Goal: Transaction & Acquisition: Book appointment/travel/reservation

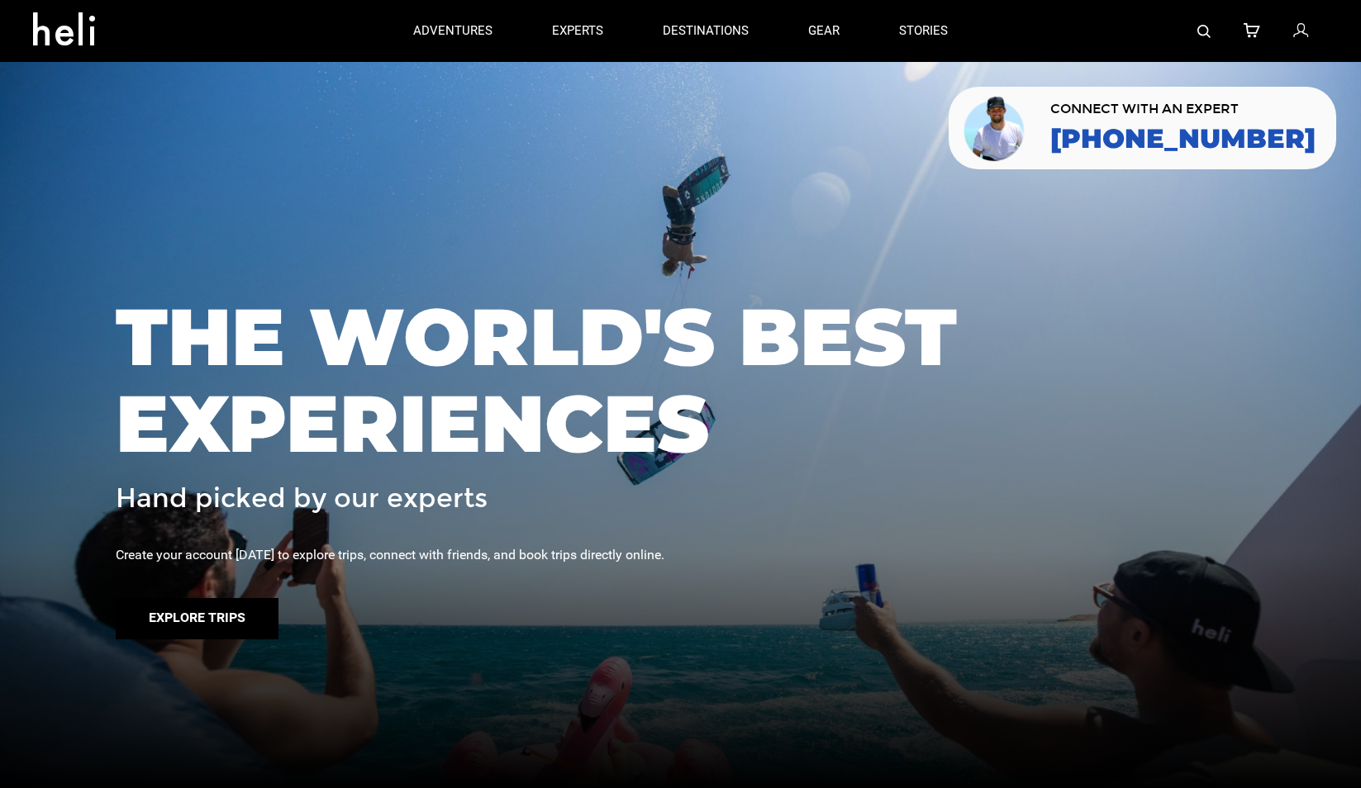
click at [230, 613] on button "Explore Trips" at bounding box center [197, 618] width 163 height 41
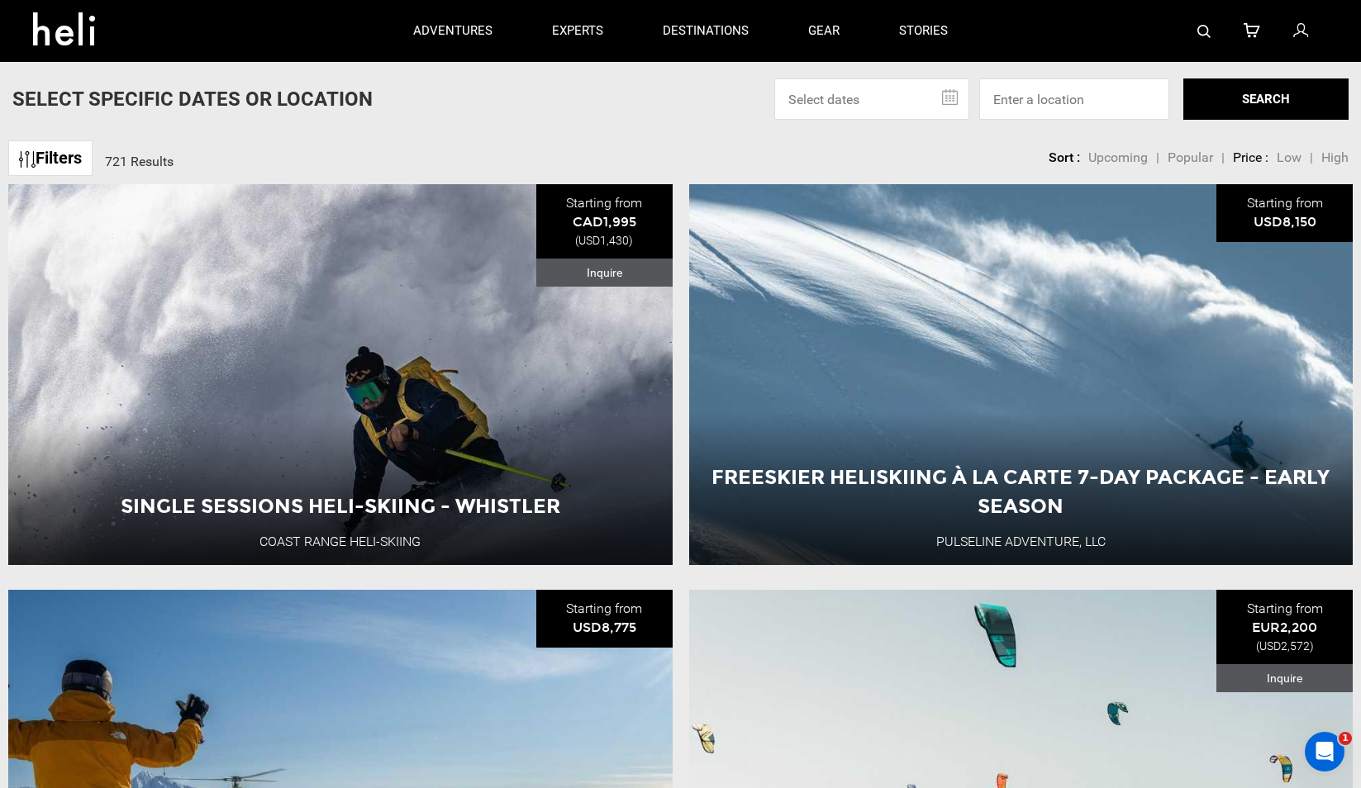
click at [712, 116] on div "Select Specific Dates Or Location [DATE] Su Mo Tu We Th Fr Sa 31 1 2 3 4 5 6 7 …" at bounding box center [680, 98] width 1361 height 41
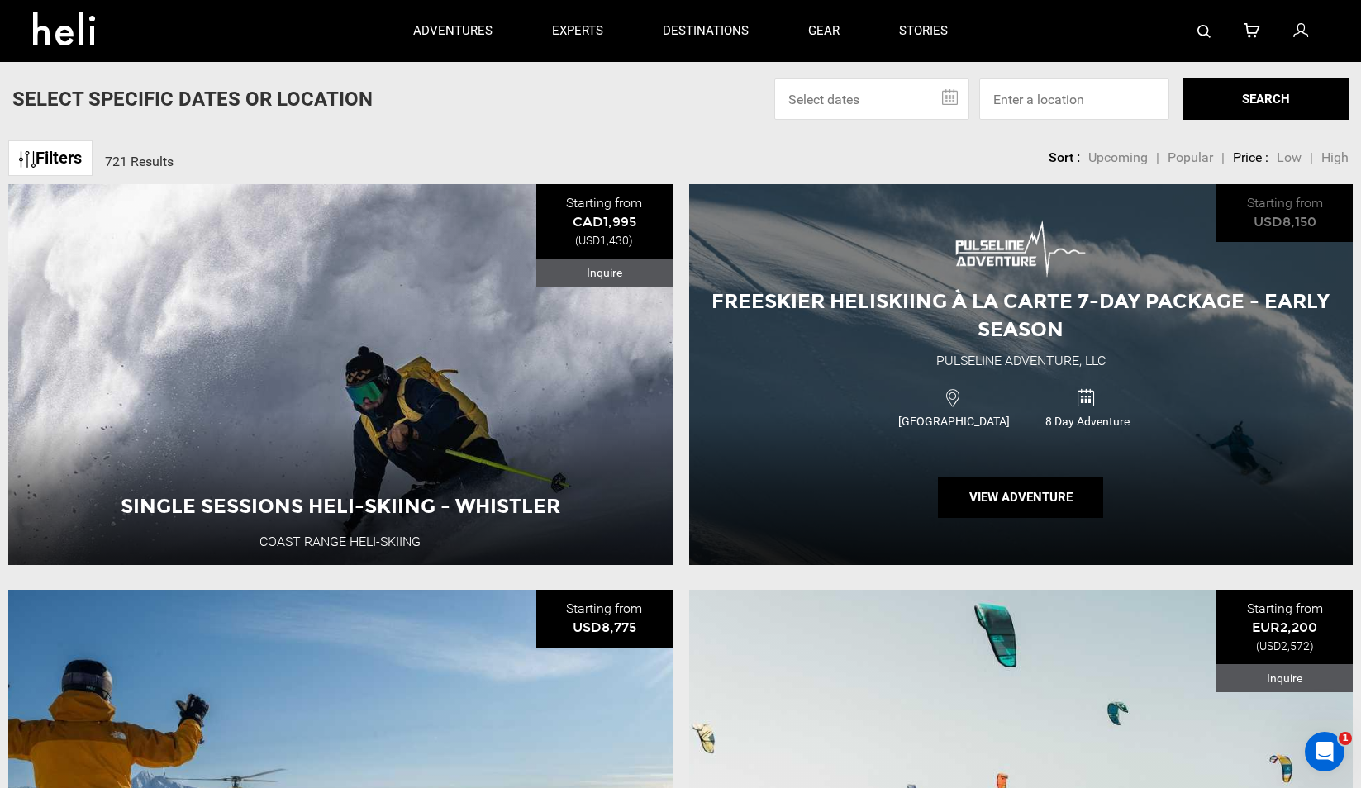
click at [891, 287] on div "Freeskier Heliskiing À La Carte 7-Day Package - Early Season" at bounding box center [1021, 315] width 664 height 57
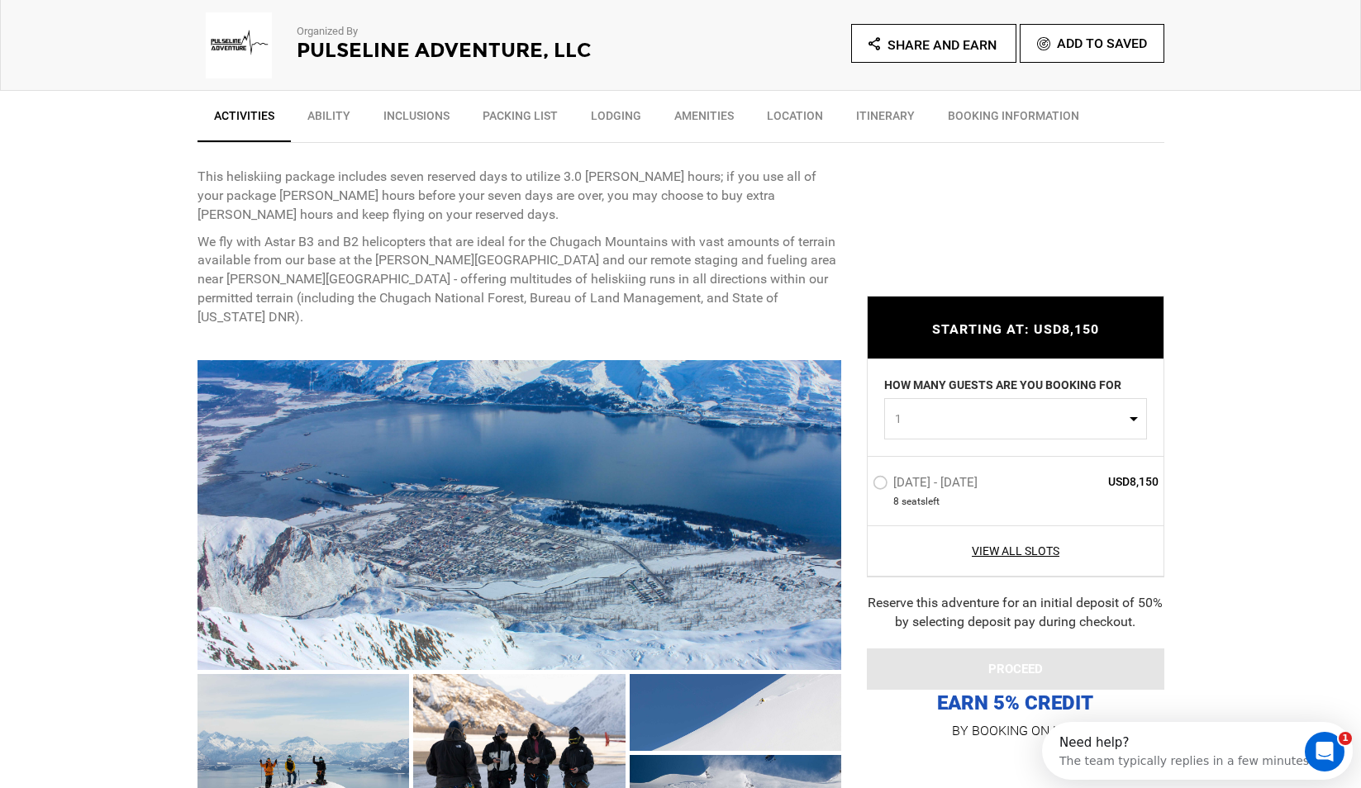
scroll to position [853, 0]
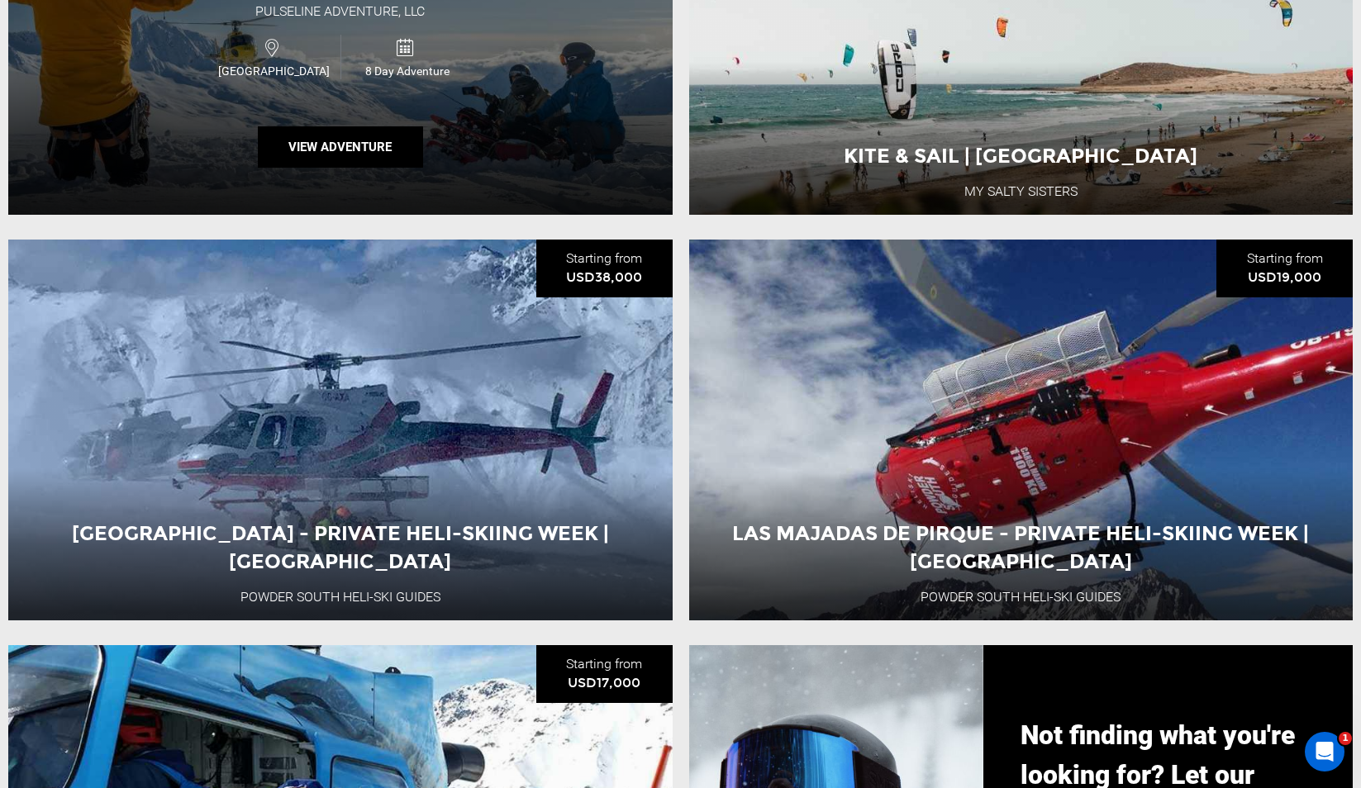
scroll to position [802, 0]
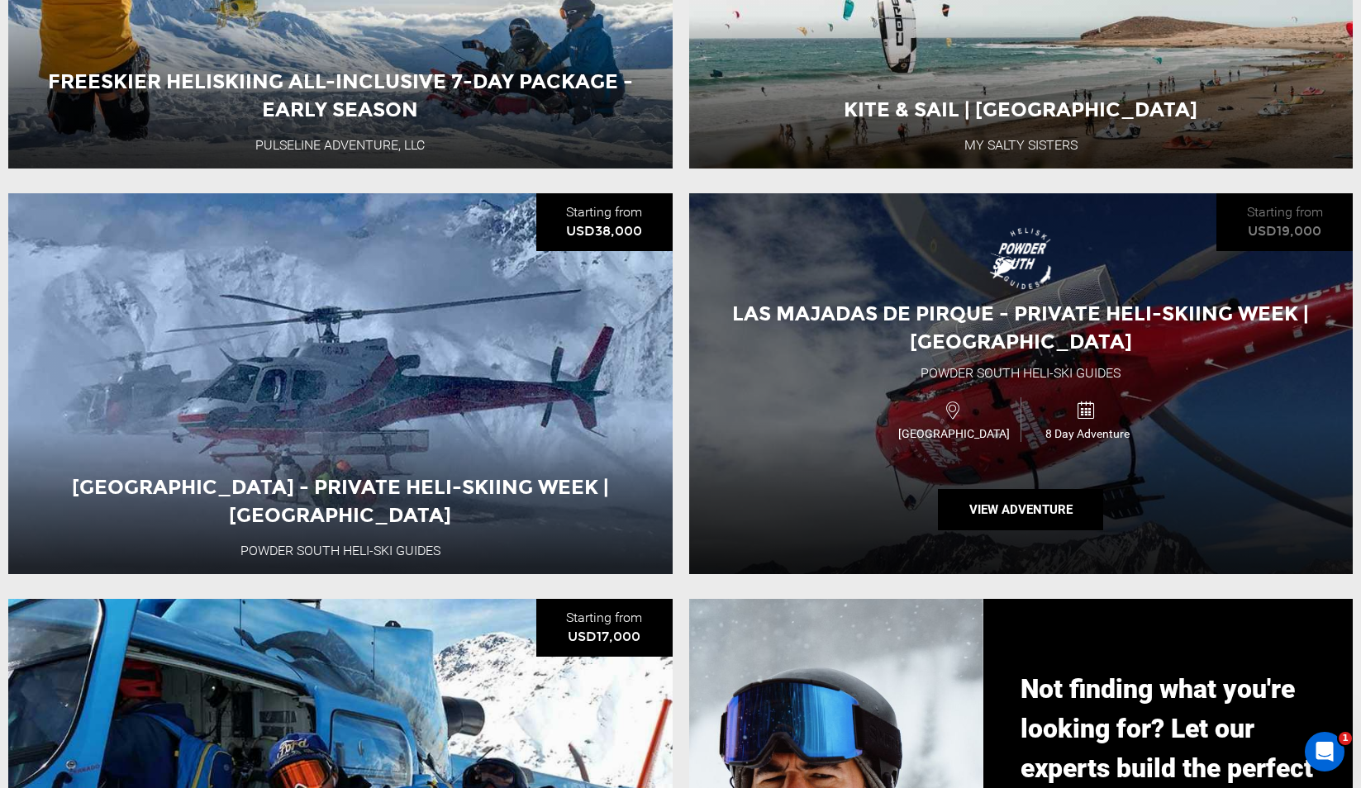
click at [931, 271] on div "Las Majadas de Pirque - Private Heli-Skiing Week | [GEOGRAPHIC_DATA] Powder [GE…" at bounding box center [1021, 383] width 664 height 381
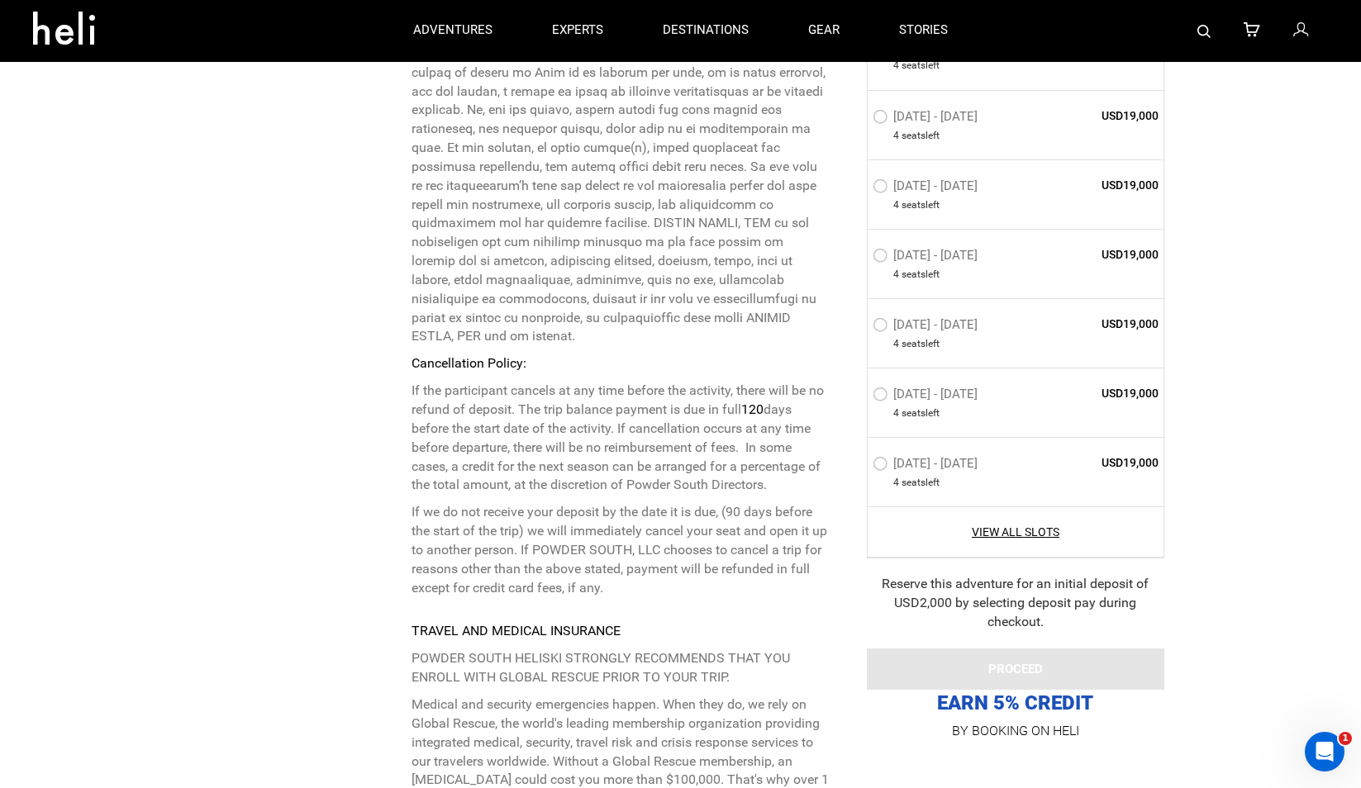
scroll to position [4902, 0]
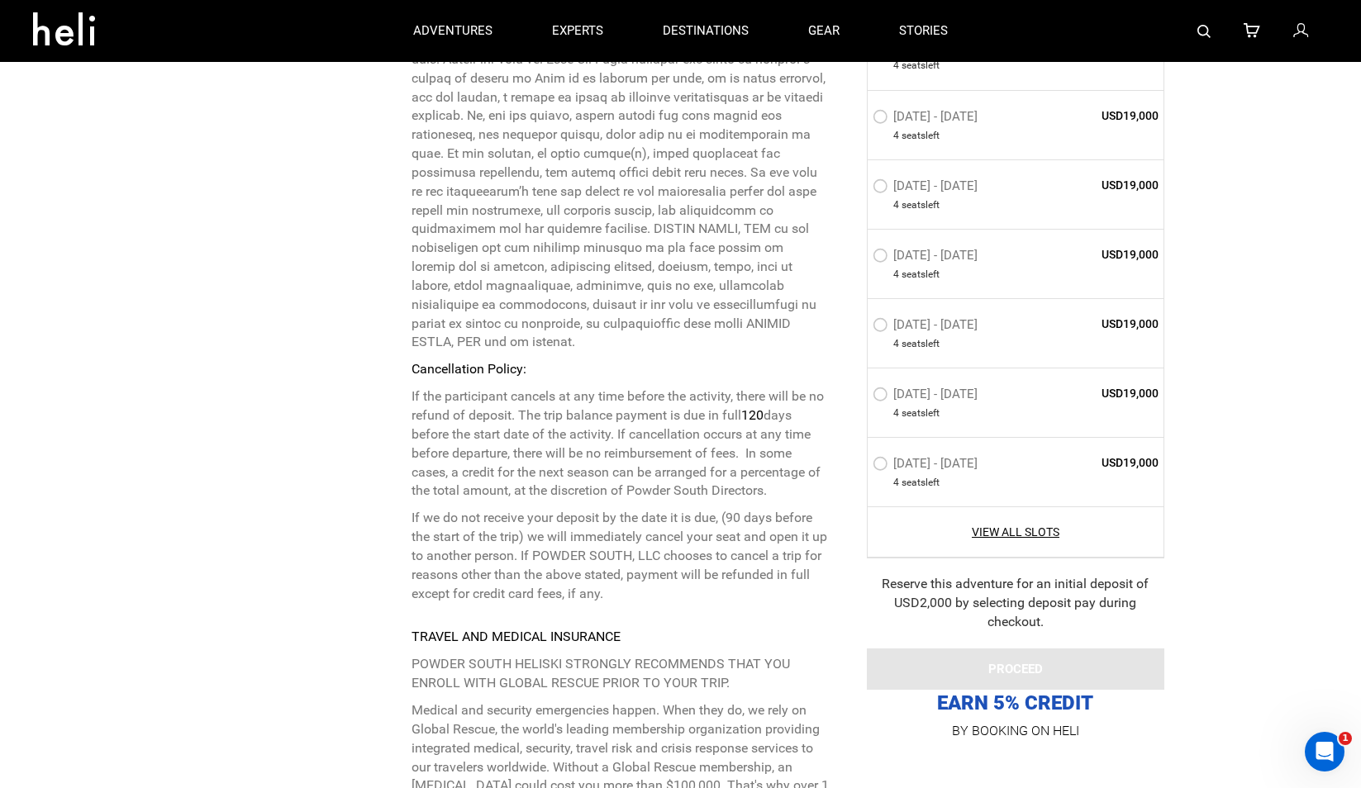
click at [615, 701] on p "Medical and security emergencies happen. When they do, we rely on Global Rescue…" at bounding box center [619, 767] width 417 height 132
click at [543, 629] on strong "TRAVEL AND MEDICAL INSURANCE" at bounding box center [515, 637] width 209 height 16
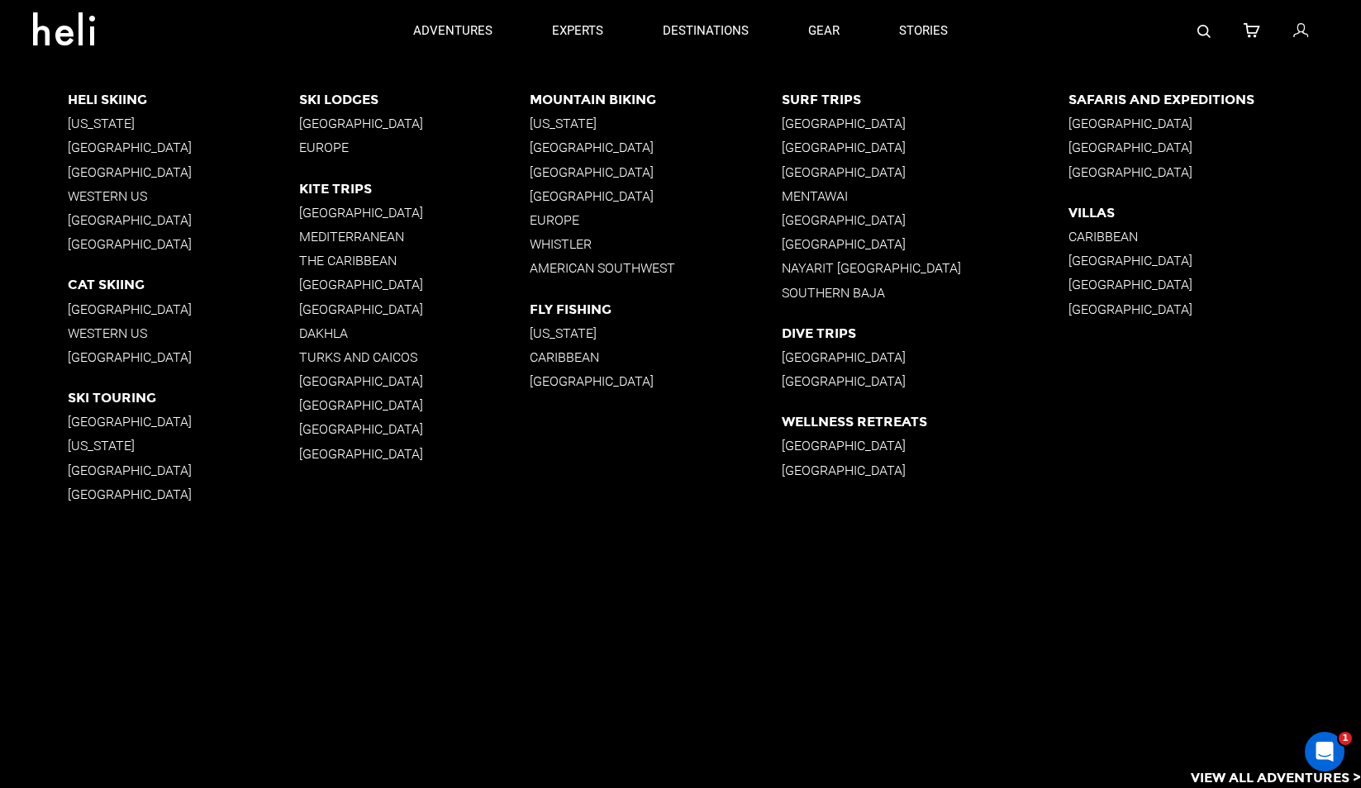
click at [838, 146] on p "[GEOGRAPHIC_DATA]" at bounding box center [925, 148] width 286 height 16
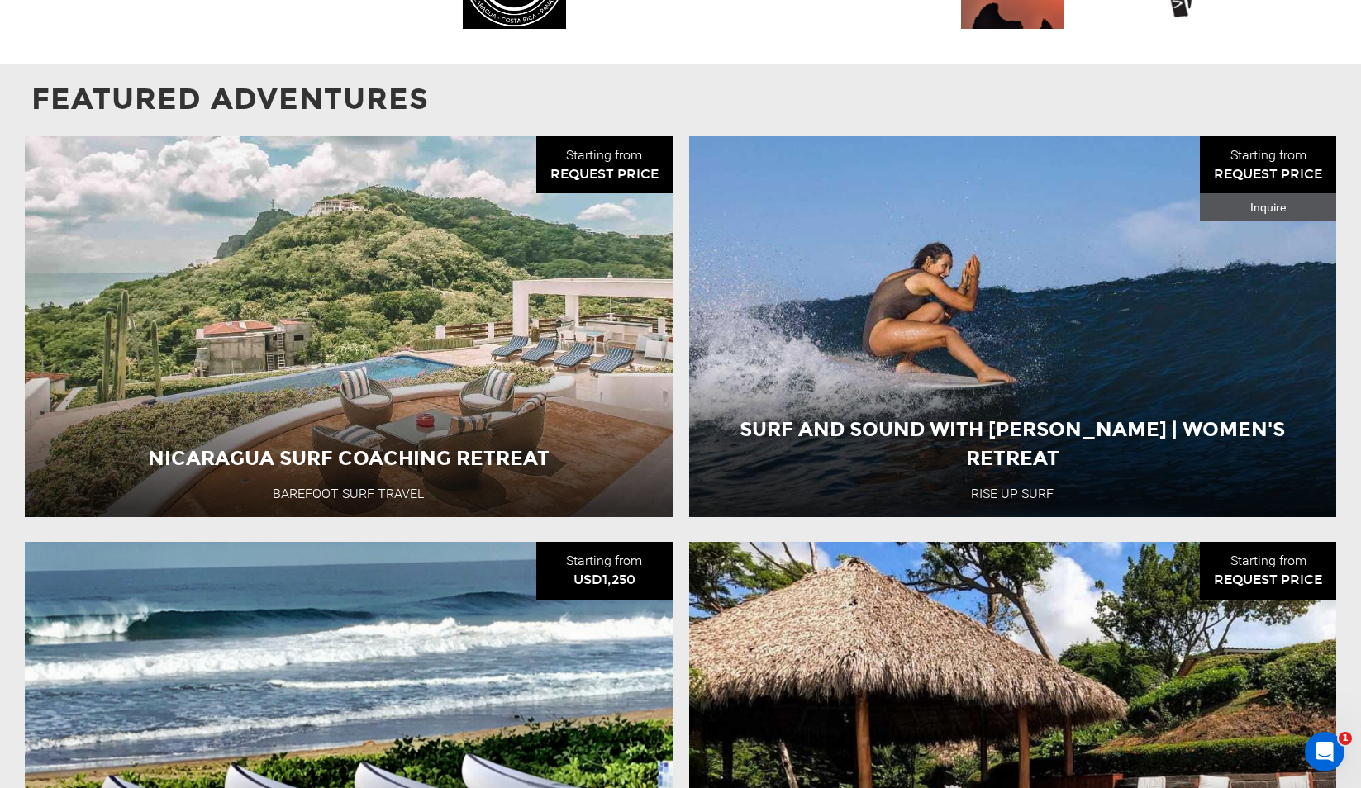
scroll to position [1956, 0]
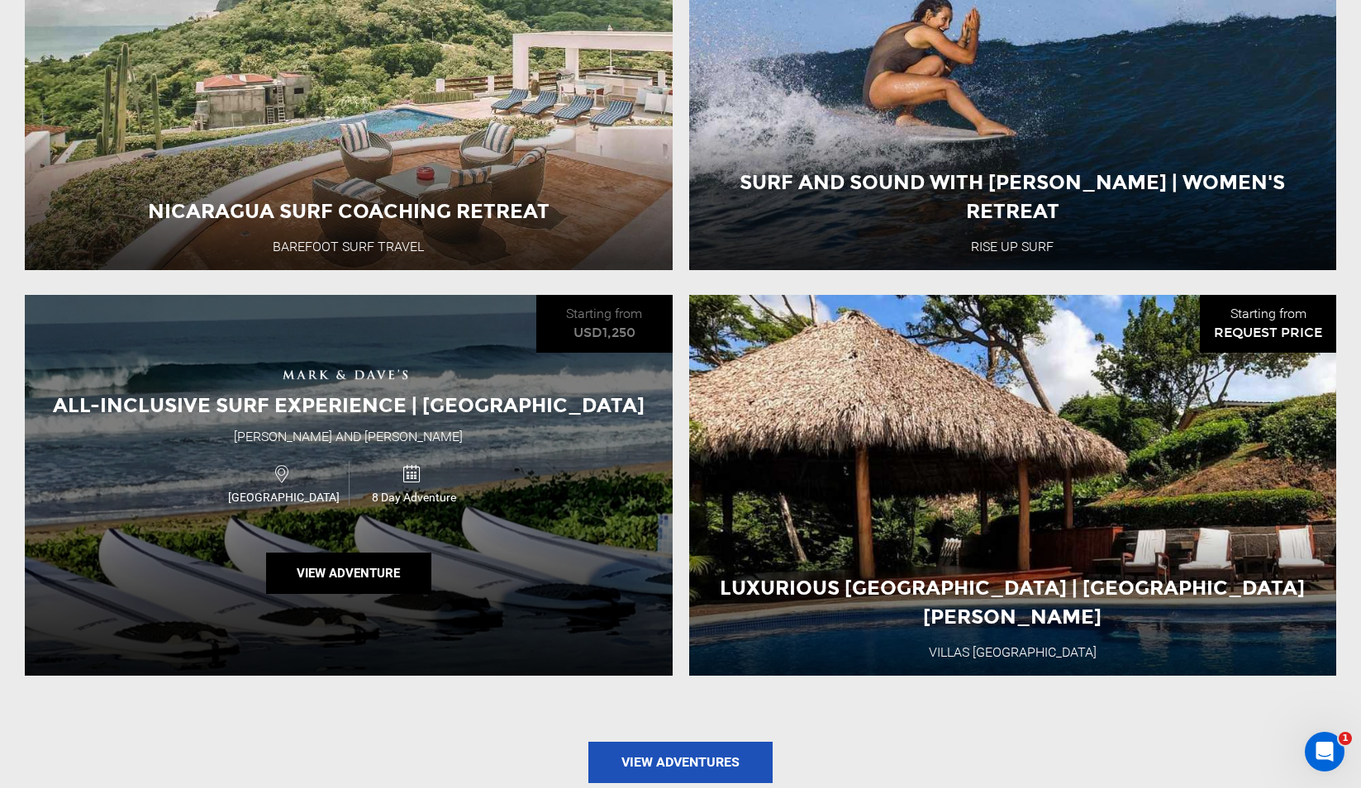
click at [515, 455] on div "Nicaragua 8 Day Adventure" at bounding box center [348, 482] width 388 height 55
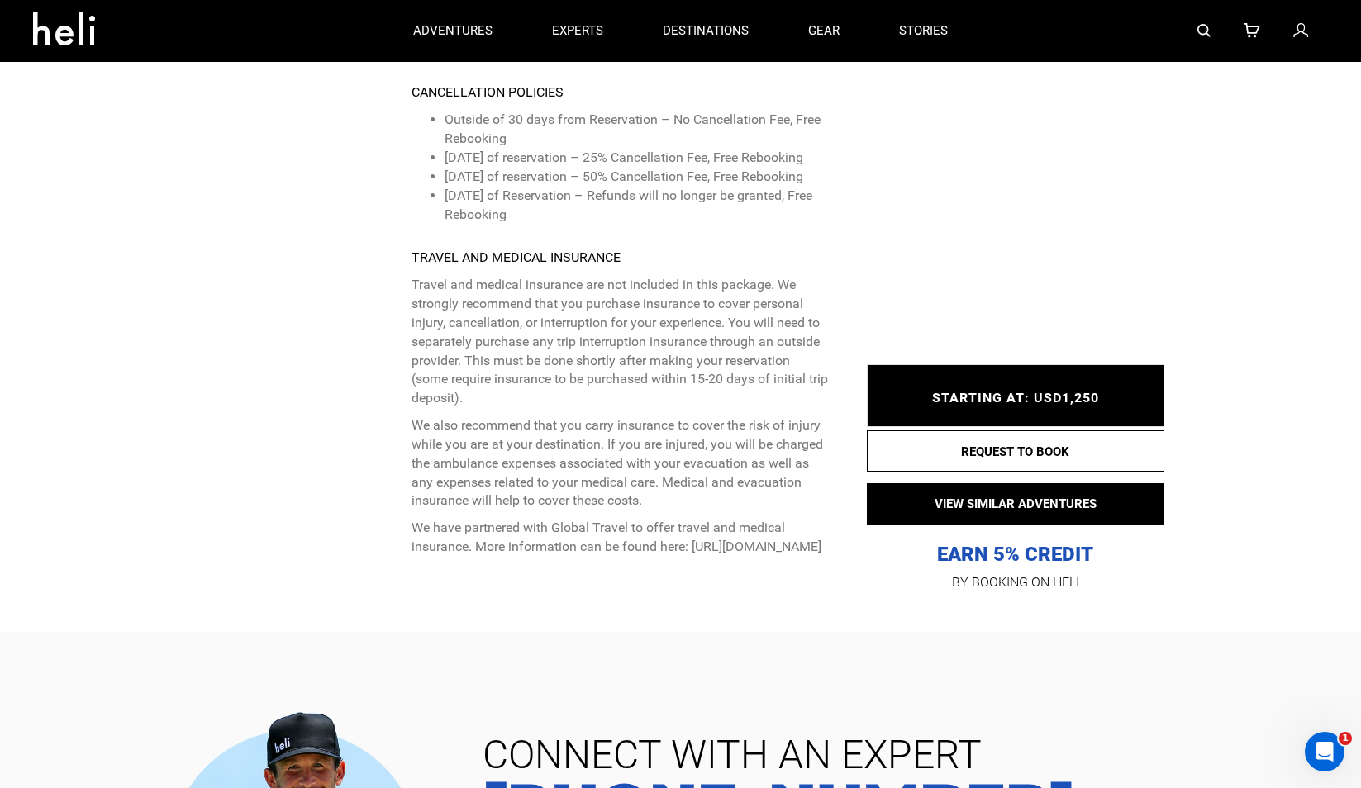
scroll to position [7716, 0]
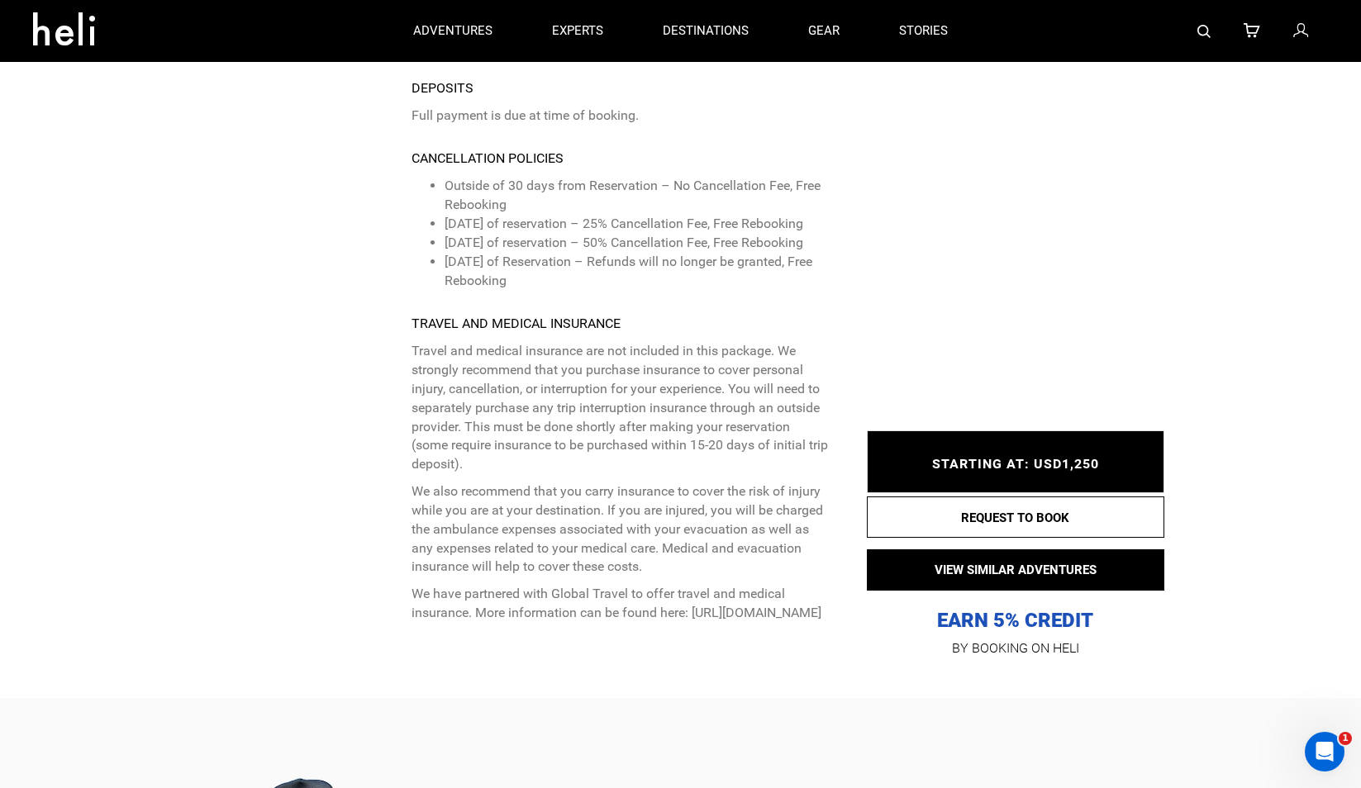
click at [578, 585] on p "We have partnered with Global Travel to offer travel and medical insurance. Mor…" at bounding box center [619, 604] width 417 height 38
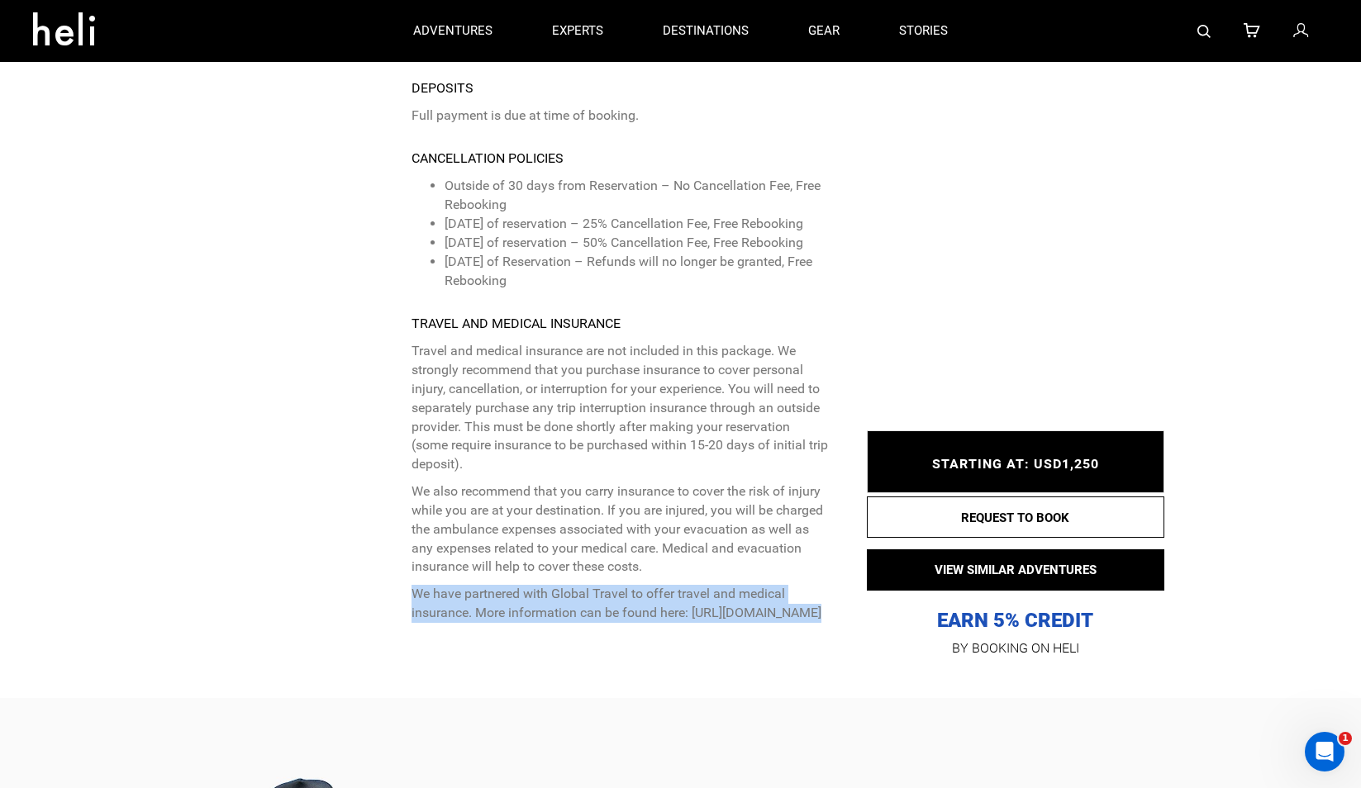
click at [578, 585] on p "We have partnered with Global Travel to offer travel and medical insurance. Mor…" at bounding box center [619, 604] width 417 height 38
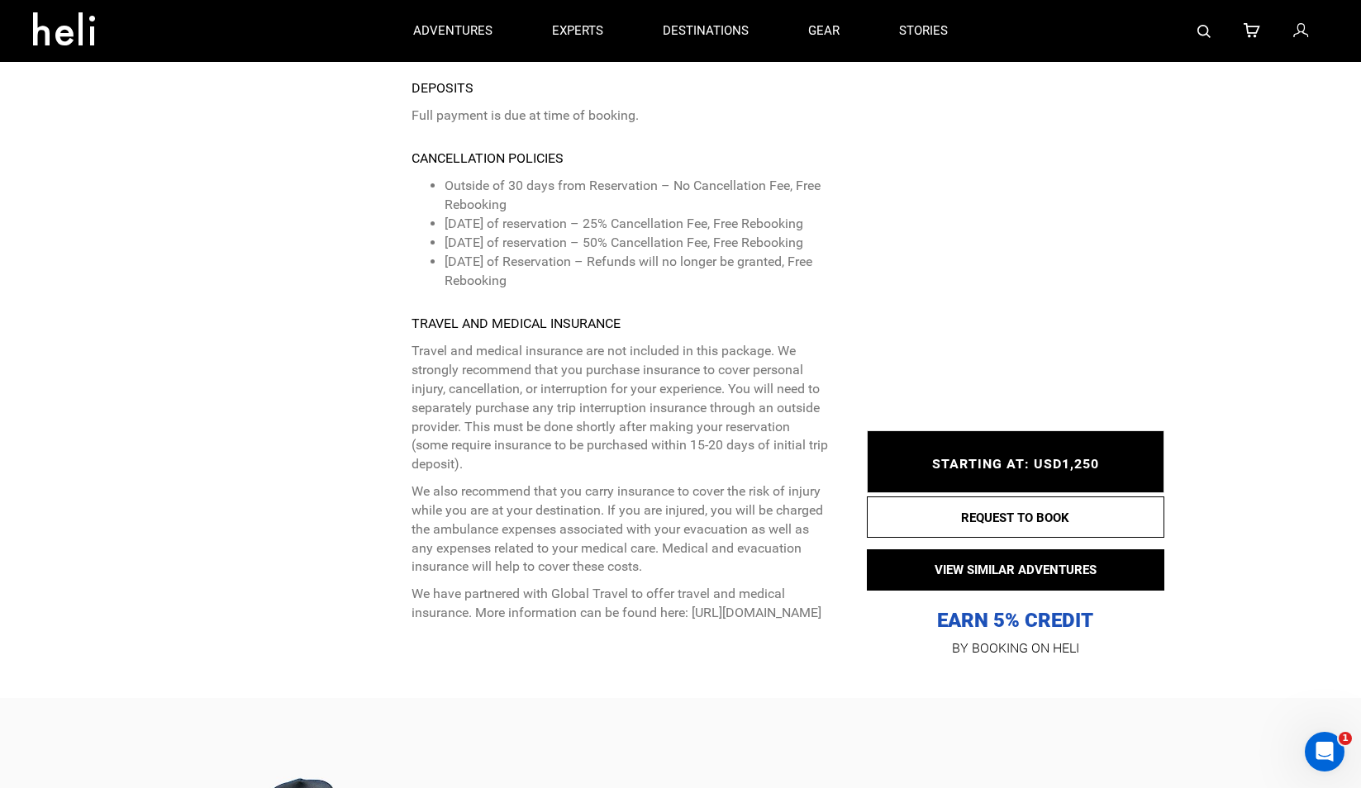
copy p "[URL][DOMAIN_NAME]"
drag, startPoint x: 650, startPoint y: 412, endPoint x: 400, endPoint y: 411, distance: 250.3
click at [400, 411] on div "BOOKING INFORMATION Final booking deadline 40 days prior to the adventure Depos…" at bounding box center [519, 340] width 644 height 664
